Goal: Task Accomplishment & Management: Manage account settings

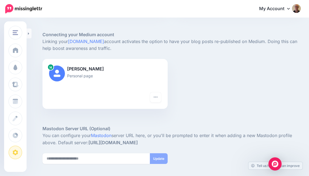
scroll to position [234, 0]
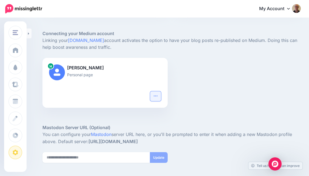
click at [155, 98] on icon "button" at bounding box center [155, 96] width 4 height 4
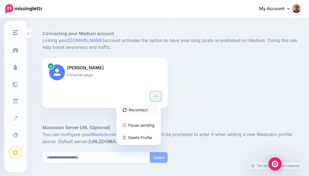
click at [149, 108] on link "Reconnect" at bounding box center [139, 109] width 40 height 11
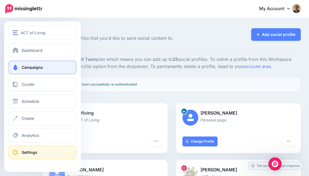
click at [21, 69] on link "Campaigns" at bounding box center [42, 68] width 68 height 14
